Goal: Communication & Community: Answer question/provide support

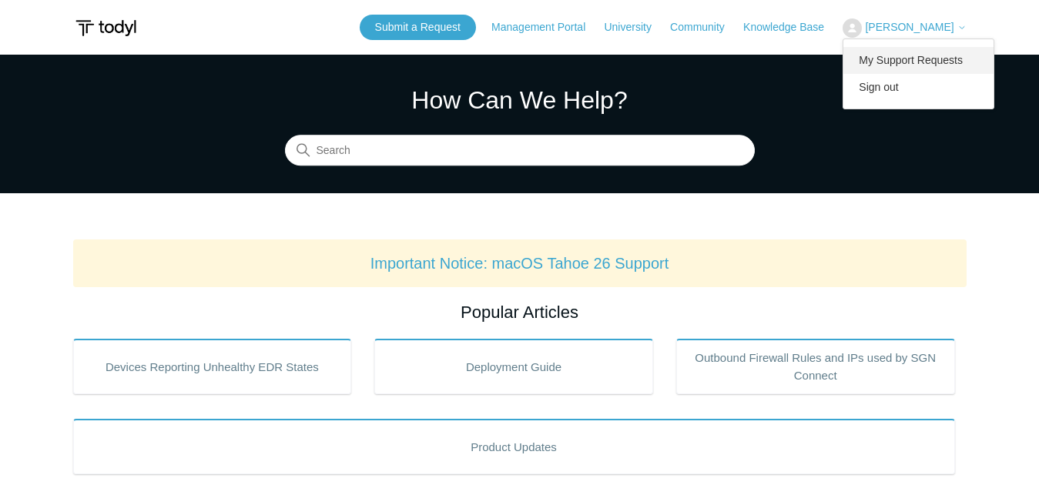
click at [926, 56] on link "My Support Requests" at bounding box center [918, 60] width 150 height 27
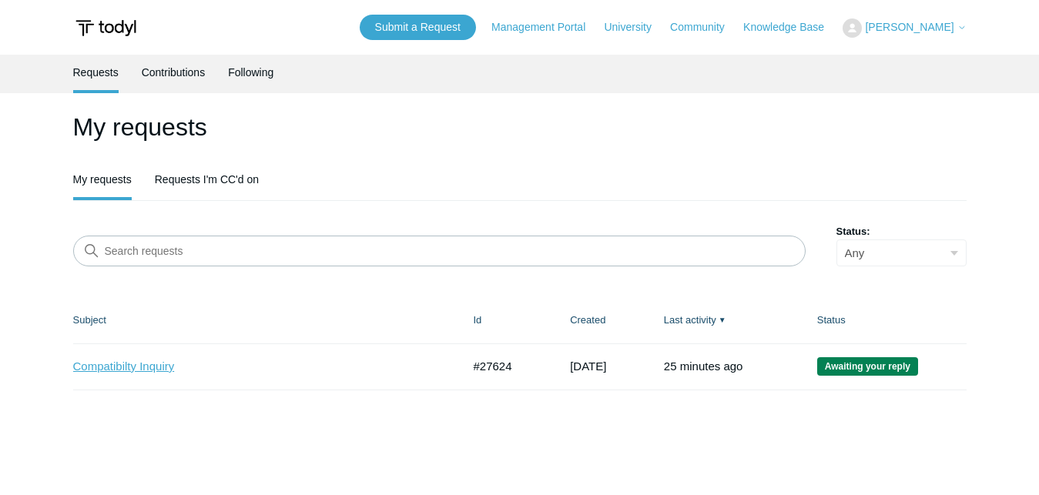
click at [133, 367] on link "Compatibilty Inquiry" at bounding box center [256, 367] width 366 height 18
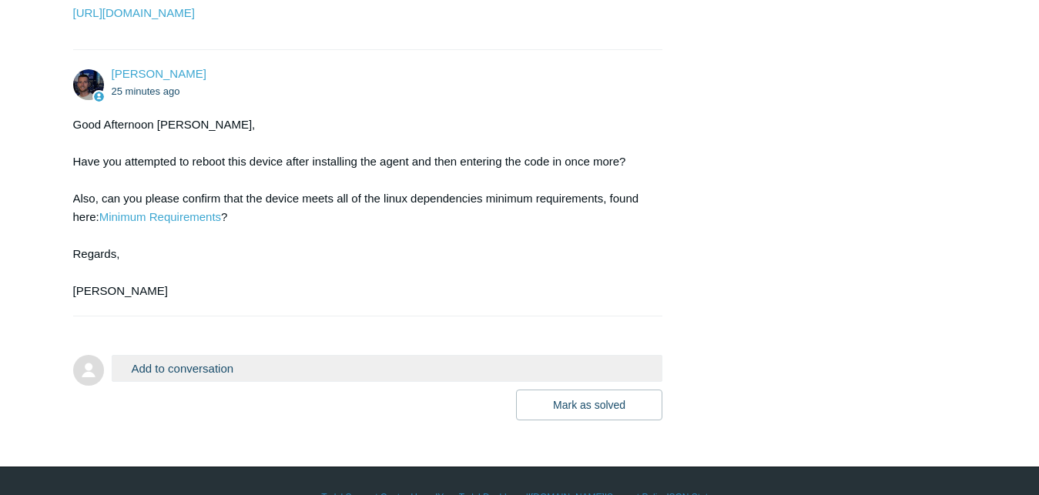
scroll to position [1305, 0]
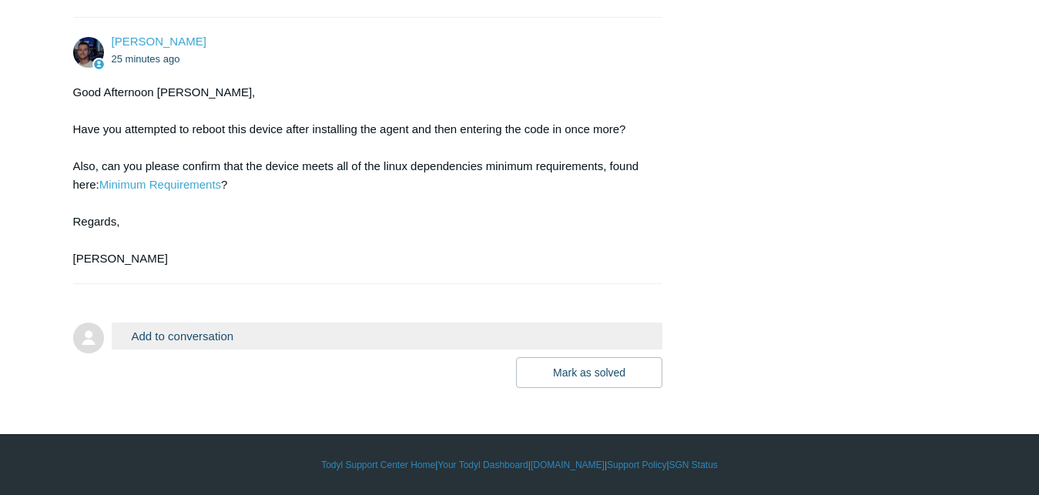
click at [394, 348] on button "Add to conversation" at bounding box center [387, 336] width 551 height 27
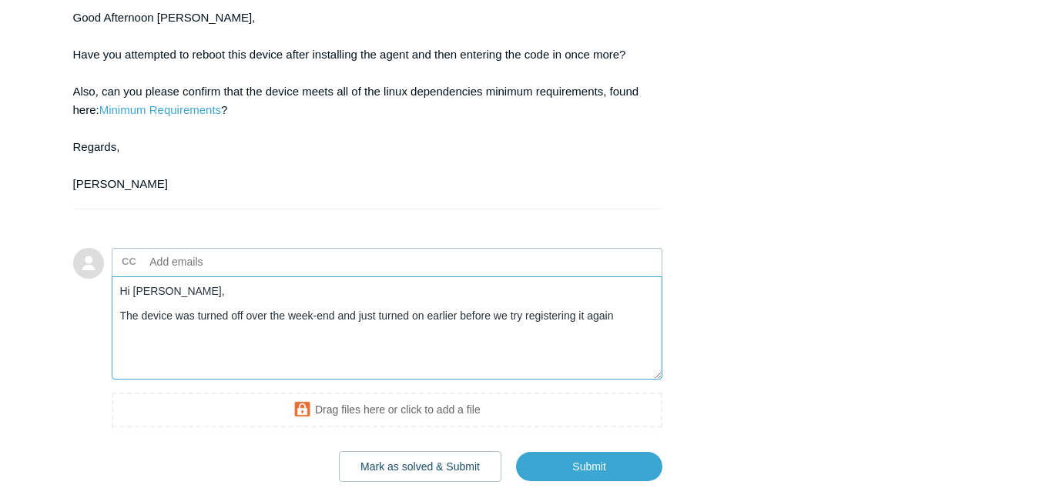
click at [625, 380] on textarea "Hi Connor, The device was turned off over the week-end and just turned on earli…" at bounding box center [387, 328] width 551 height 104
click at [386, 380] on textarea "Hi Connor, The device was turned off over the week-end and just turned on earli…" at bounding box center [387, 328] width 551 height 104
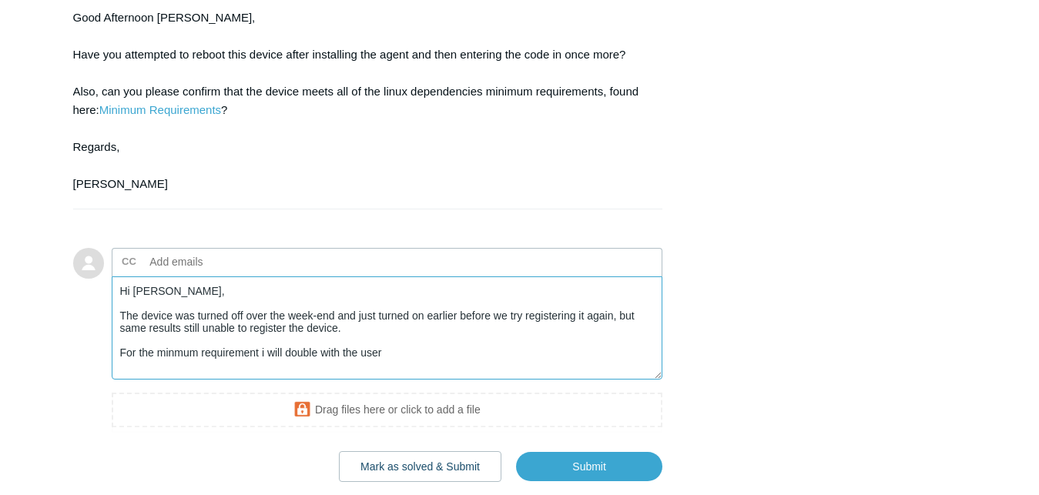
click at [174, 380] on textarea "Hi Connor, The device was turned off over the week-end and just turned on earli…" at bounding box center [387, 328] width 551 height 104
click at [454, 380] on textarea "Hi Connor, The device was turned off over the week-end and just turned on earli…" at bounding box center [387, 328] width 551 height 104
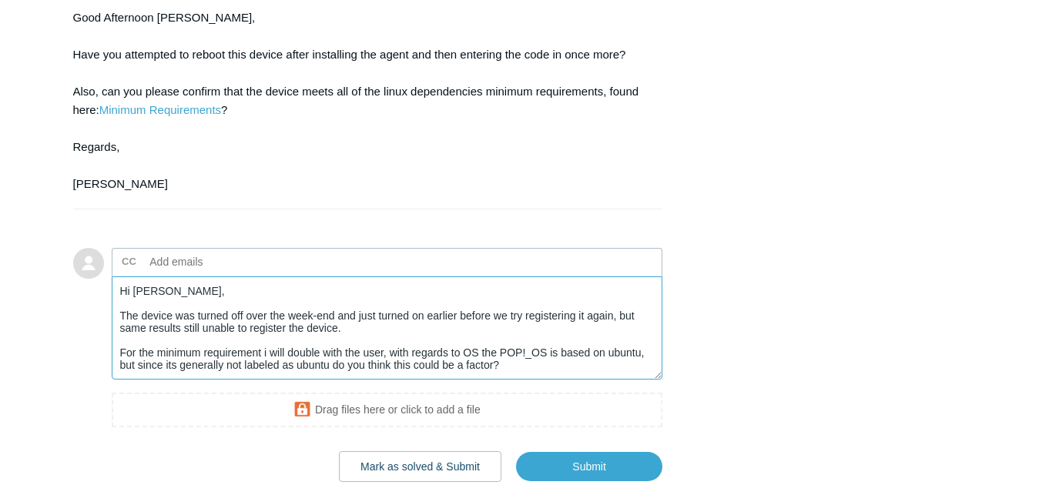
scroll to position [18, 0]
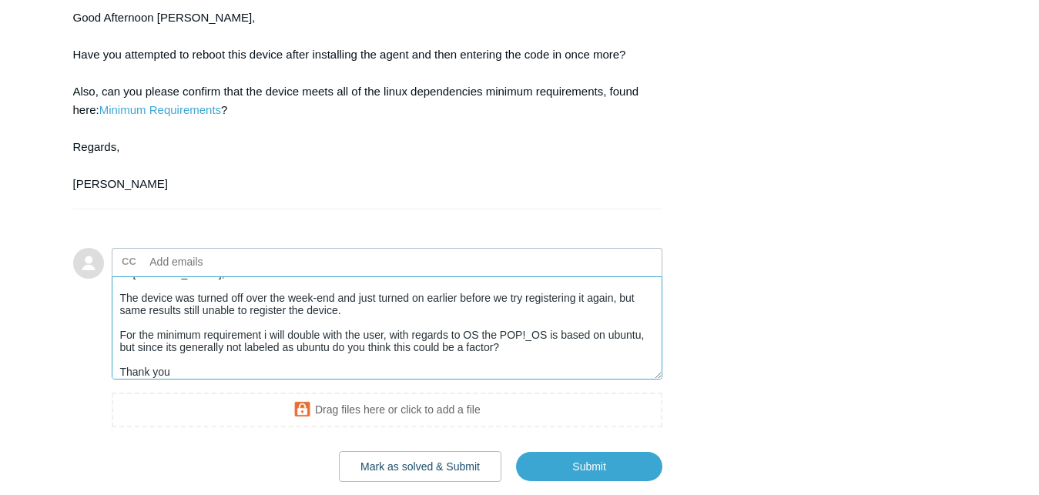
click at [323, 380] on textarea "Hi Connor, The device was turned off over the week-end and just turned on earli…" at bounding box center [387, 328] width 551 height 104
click at [414, 380] on textarea "Hi Connor, The device was turned off over the week-end and just turned on earli…" at bounding box center [387, 328] width 551 height 104
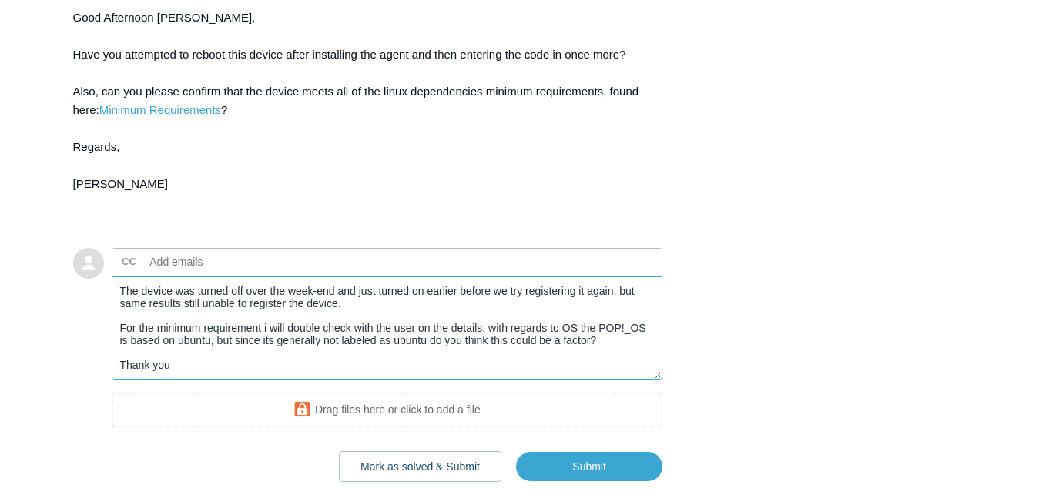
scroll to position [1379, 0]
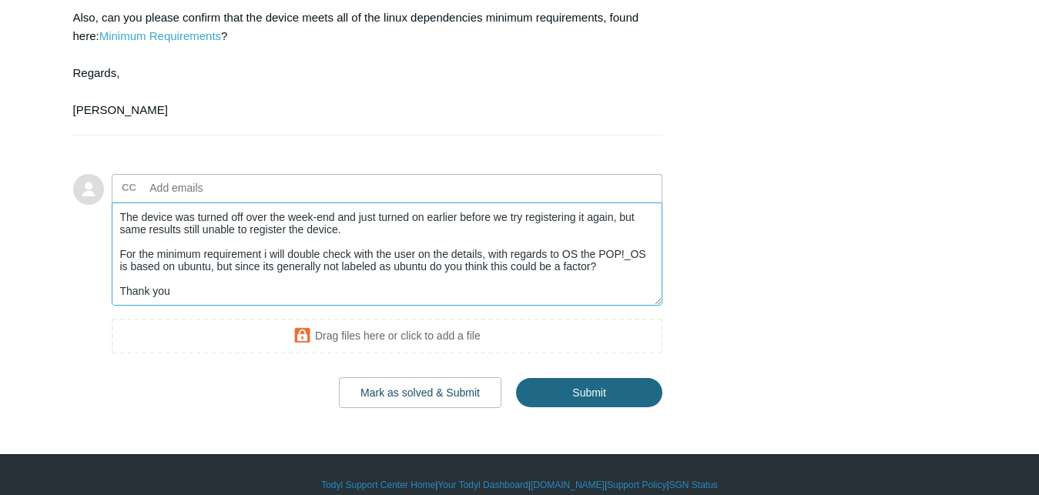
type textarea "Hi Connor, The device was turned off over the week-end and just turned on earli…"
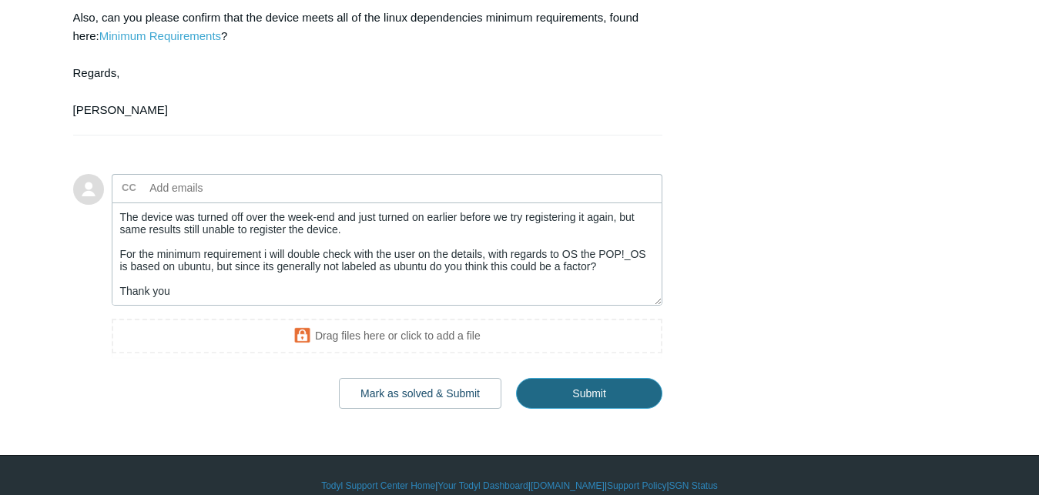
click at [591, 409] on input "Submit" at bounding box center [589, 393] width 146 height 31
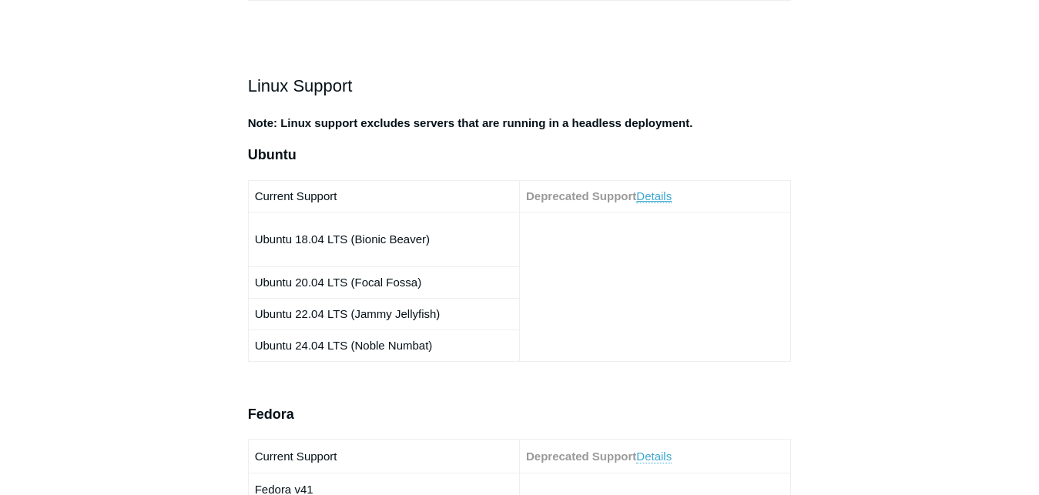
scroll to position [786, 0]
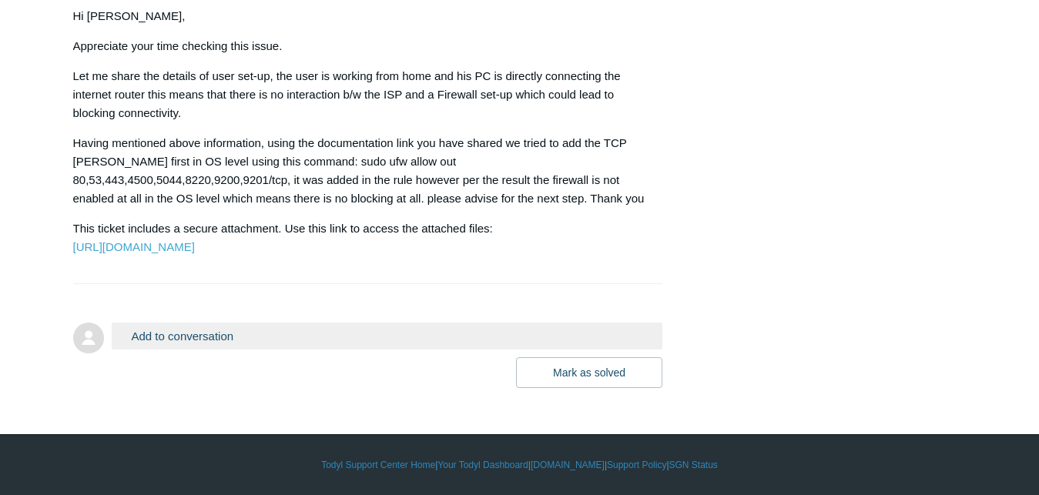
scroll to position [1039, 0]
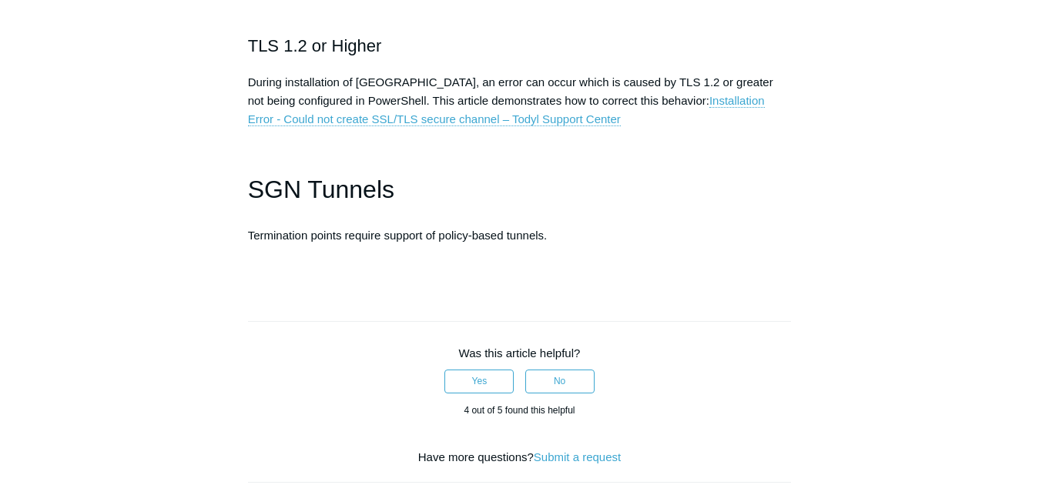
scroll to position [4559, 0]
